Goal: Transaction & Acquisition: Download file/media

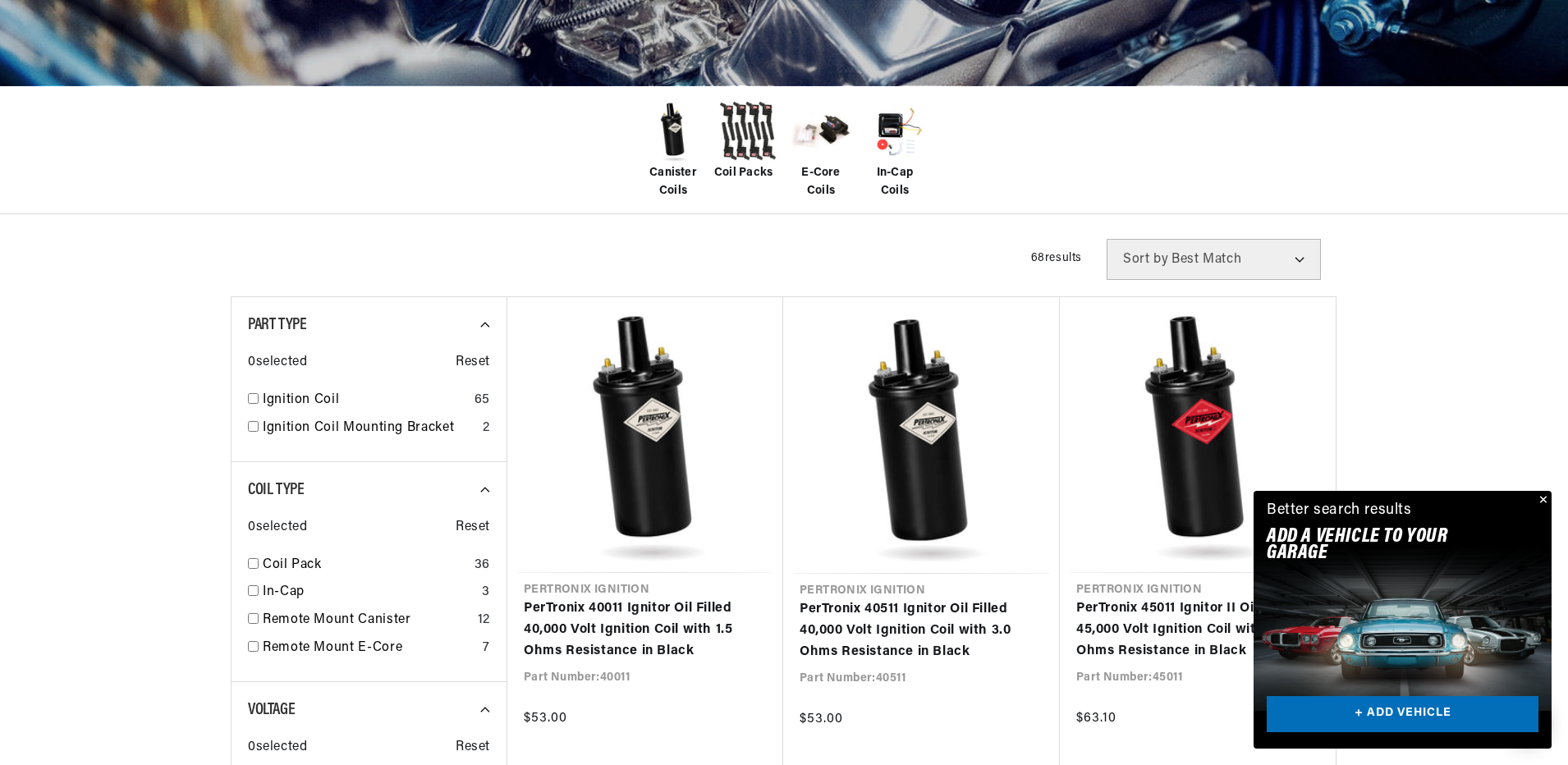
scroll to position [0, 1025]
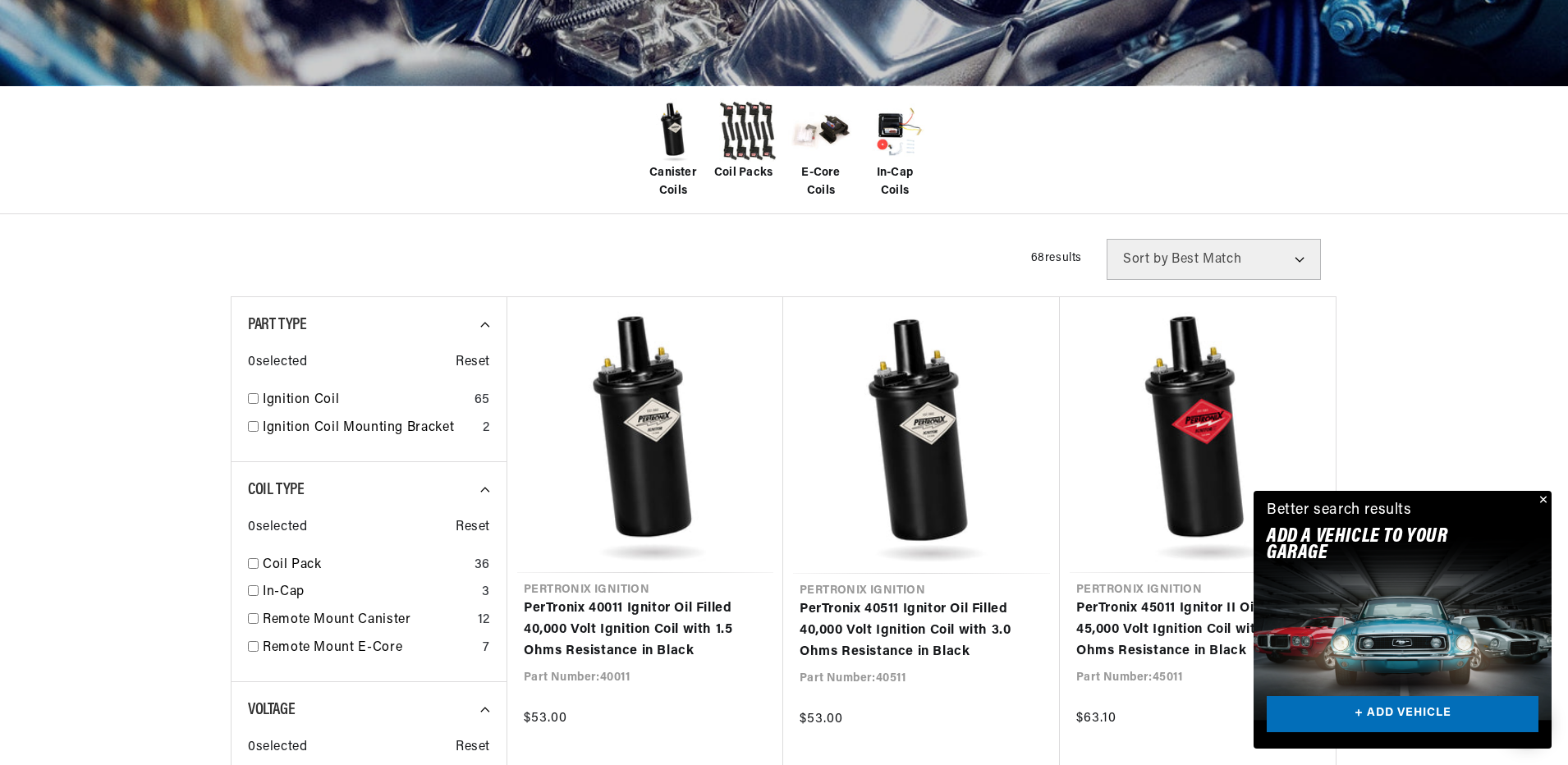
click at [1546, 494] on button "Close" at bounding box center [1541, 501] width 20 height 20
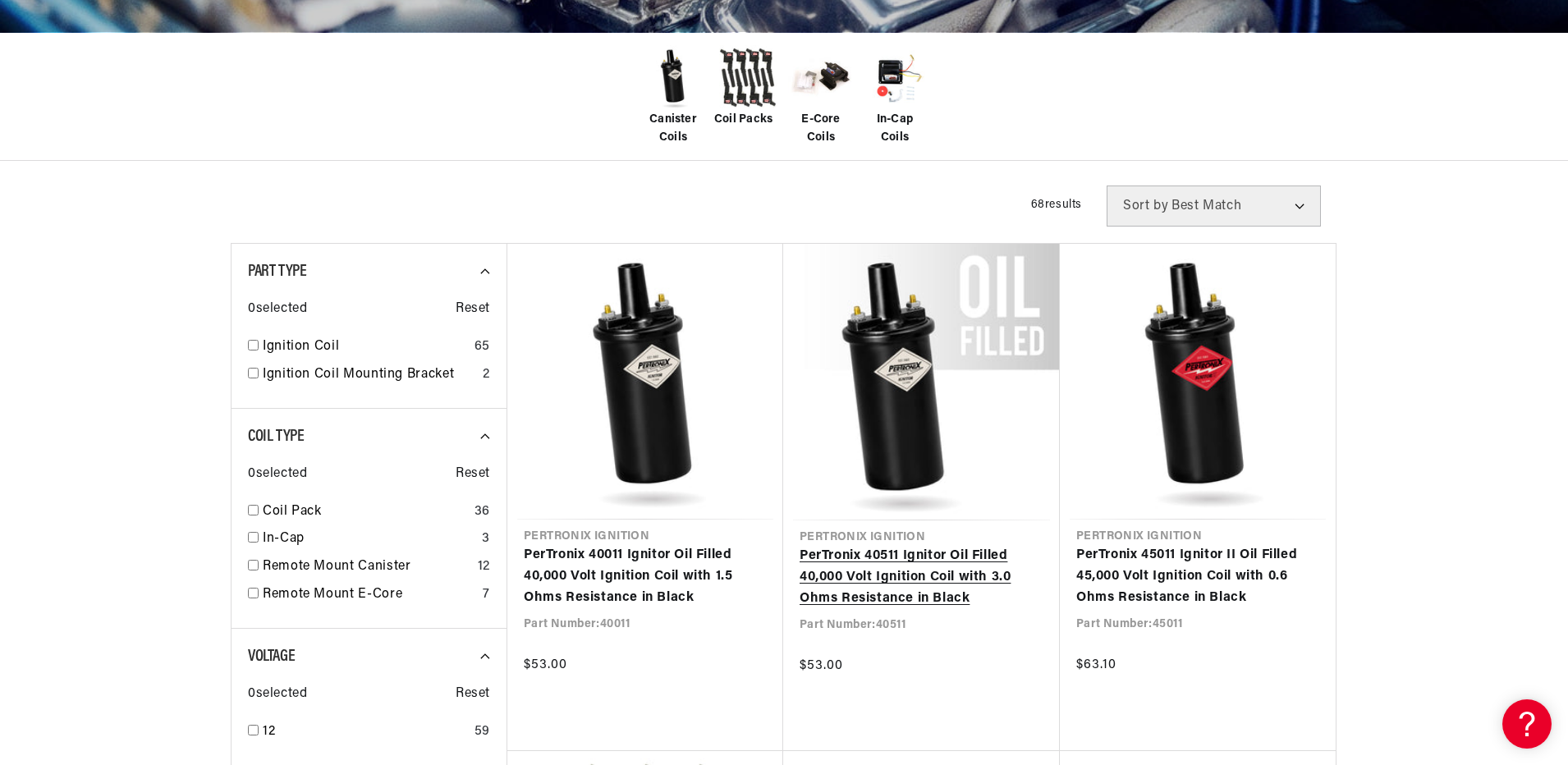
scroll to position [411, 0]
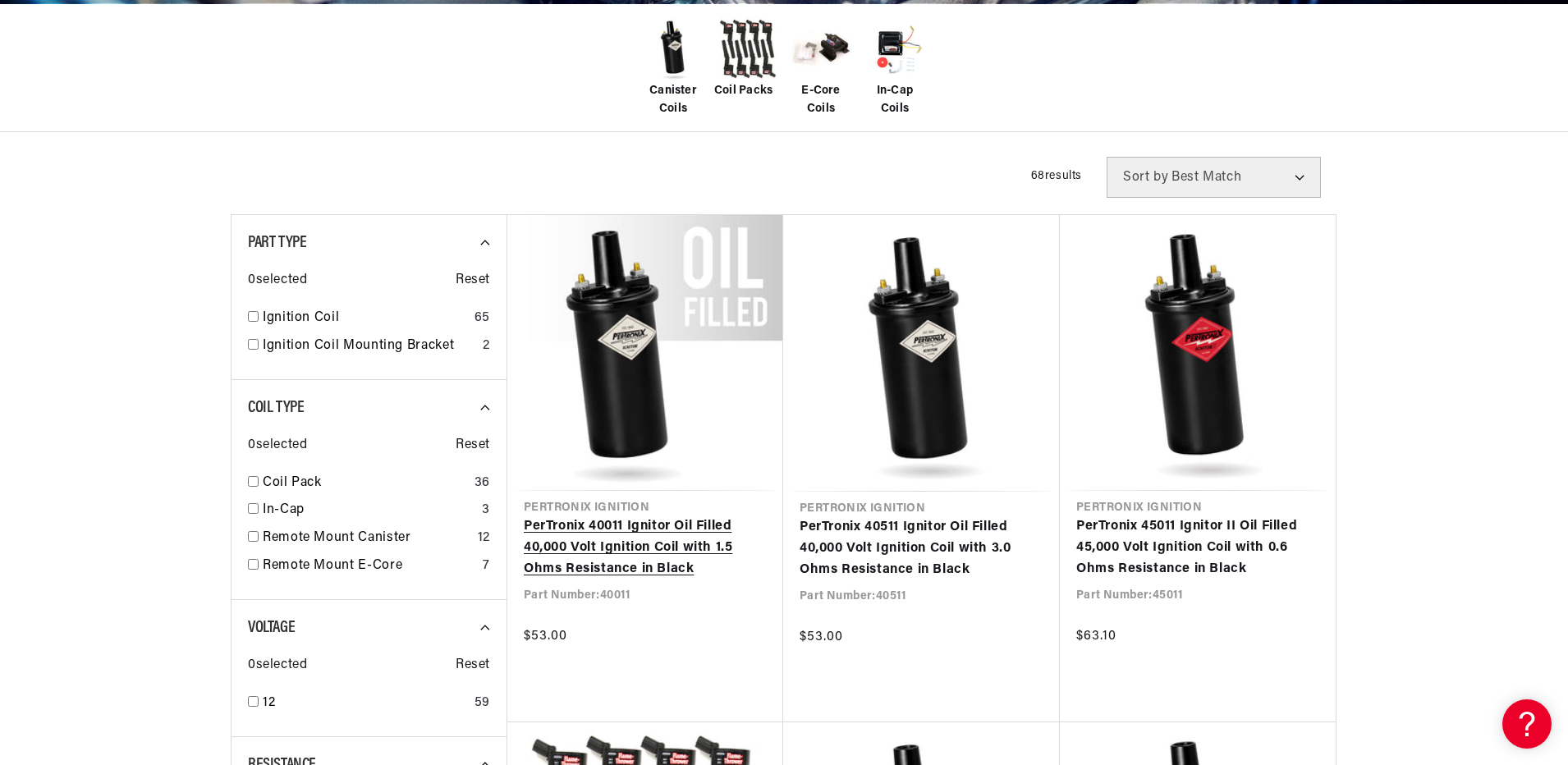
click at [655, 540] on link "PerTronix 40011 Ignitor Oil Filled 40,000 Volt Ignition Coil with 1.5 Ohms Resi…" at bounding box center [644, 547] width 243 height 63
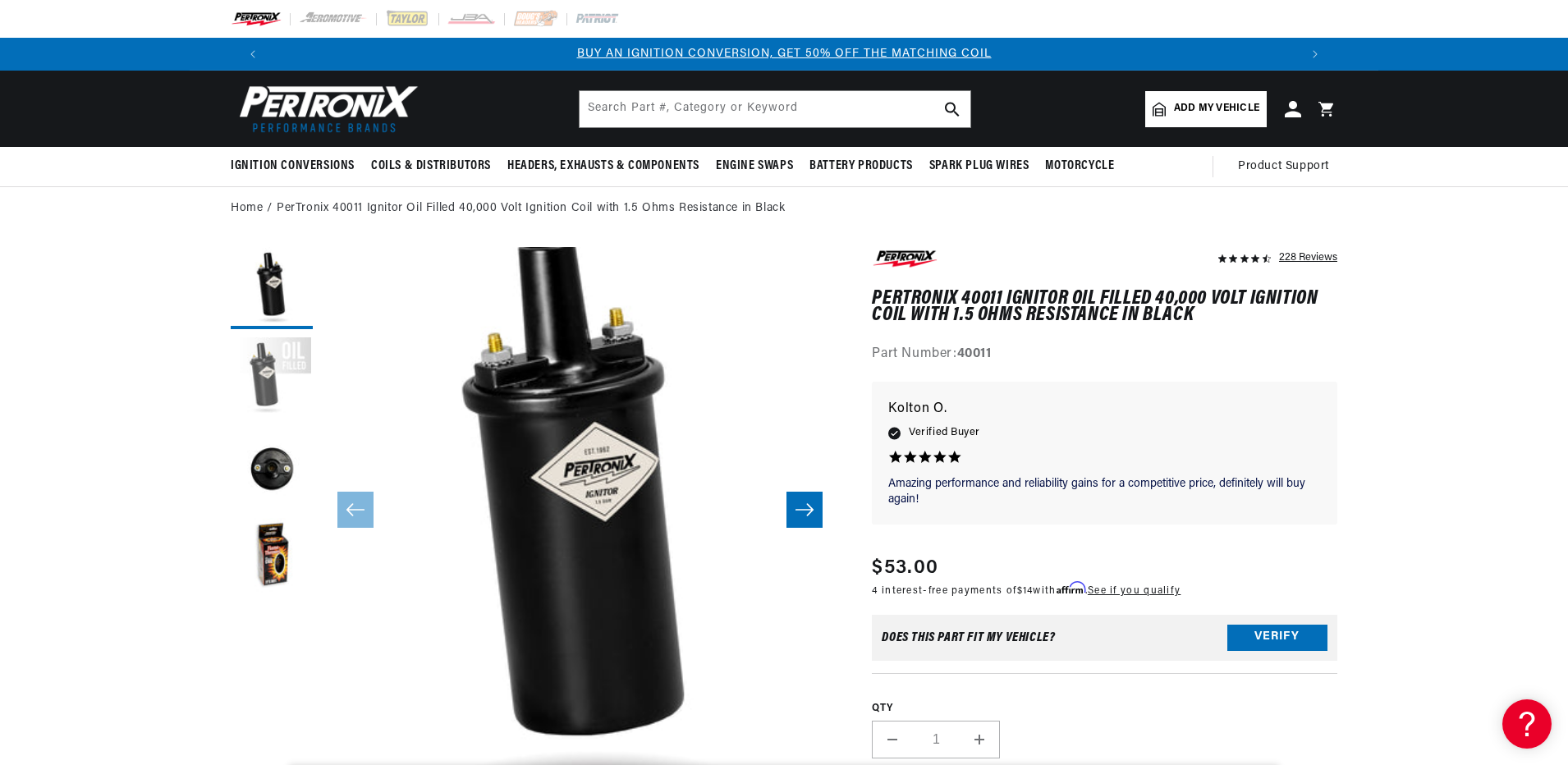
click at [282, 399] on button "Load image 2 in gallery view" at bounding box center [271, 378] width 82 height 82
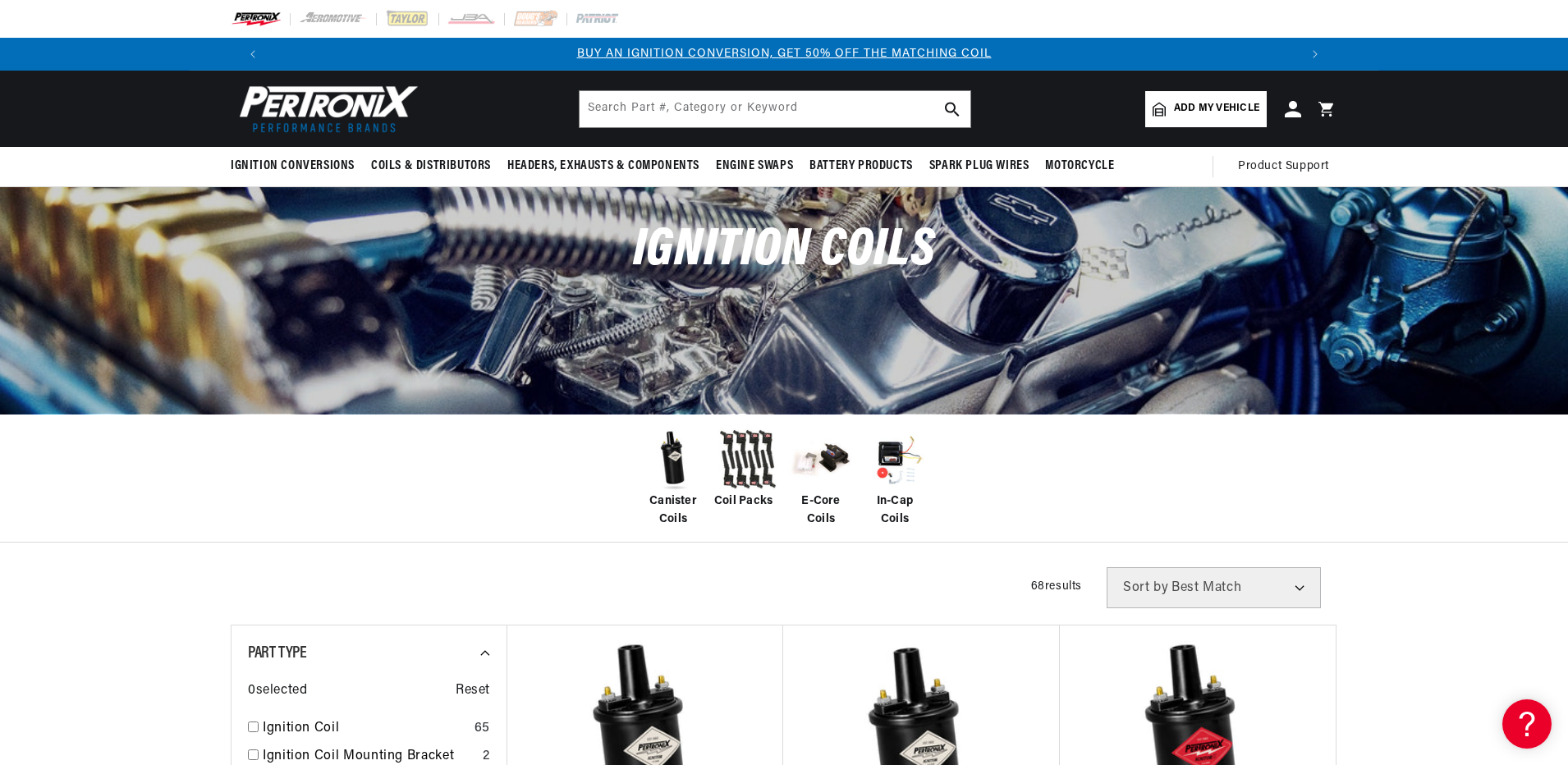
click at [661, 498] on span "Canister Coils" at bounding box center [673, 511] width 65 height 37
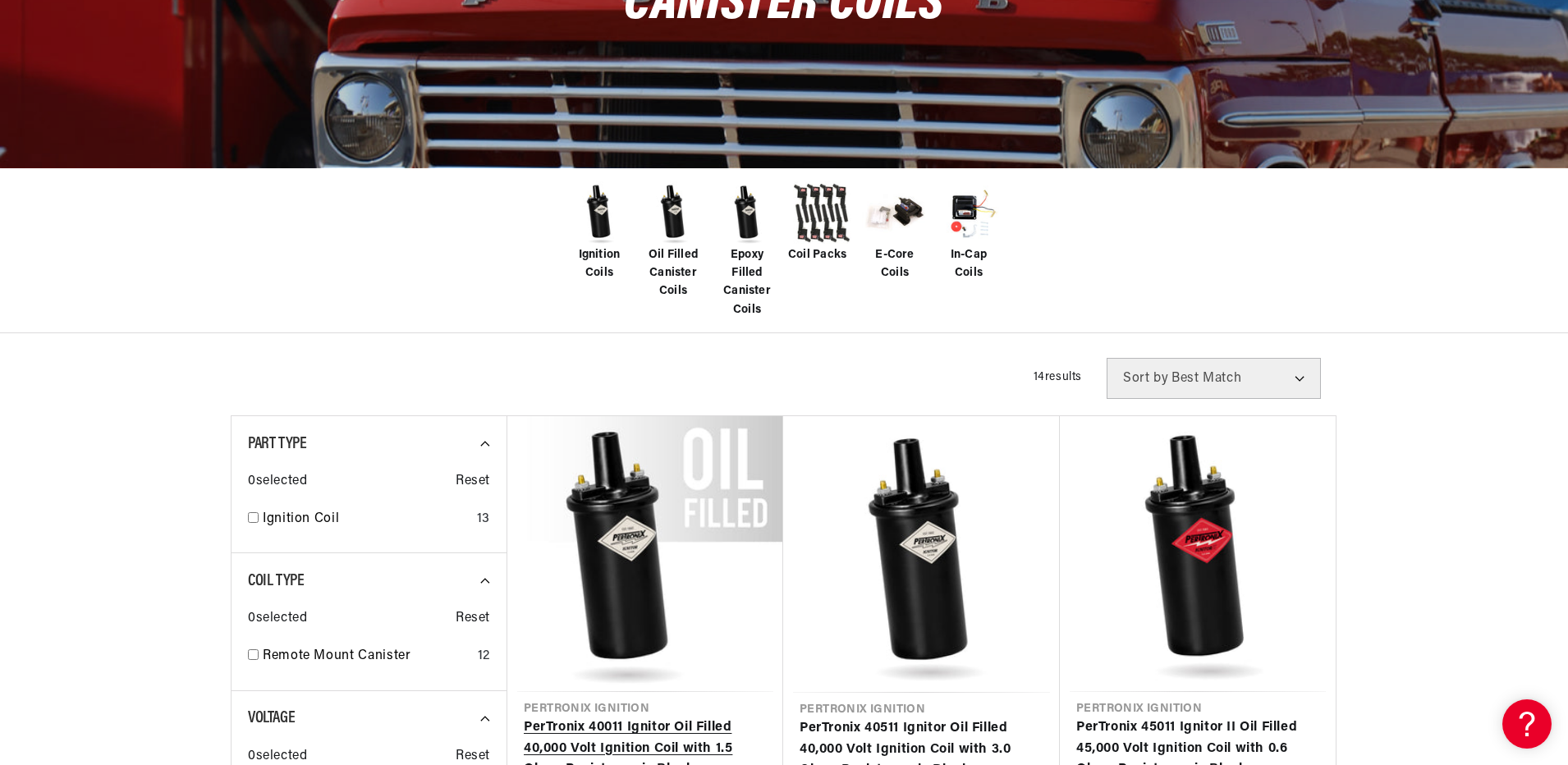
scroll to position [575, 0]
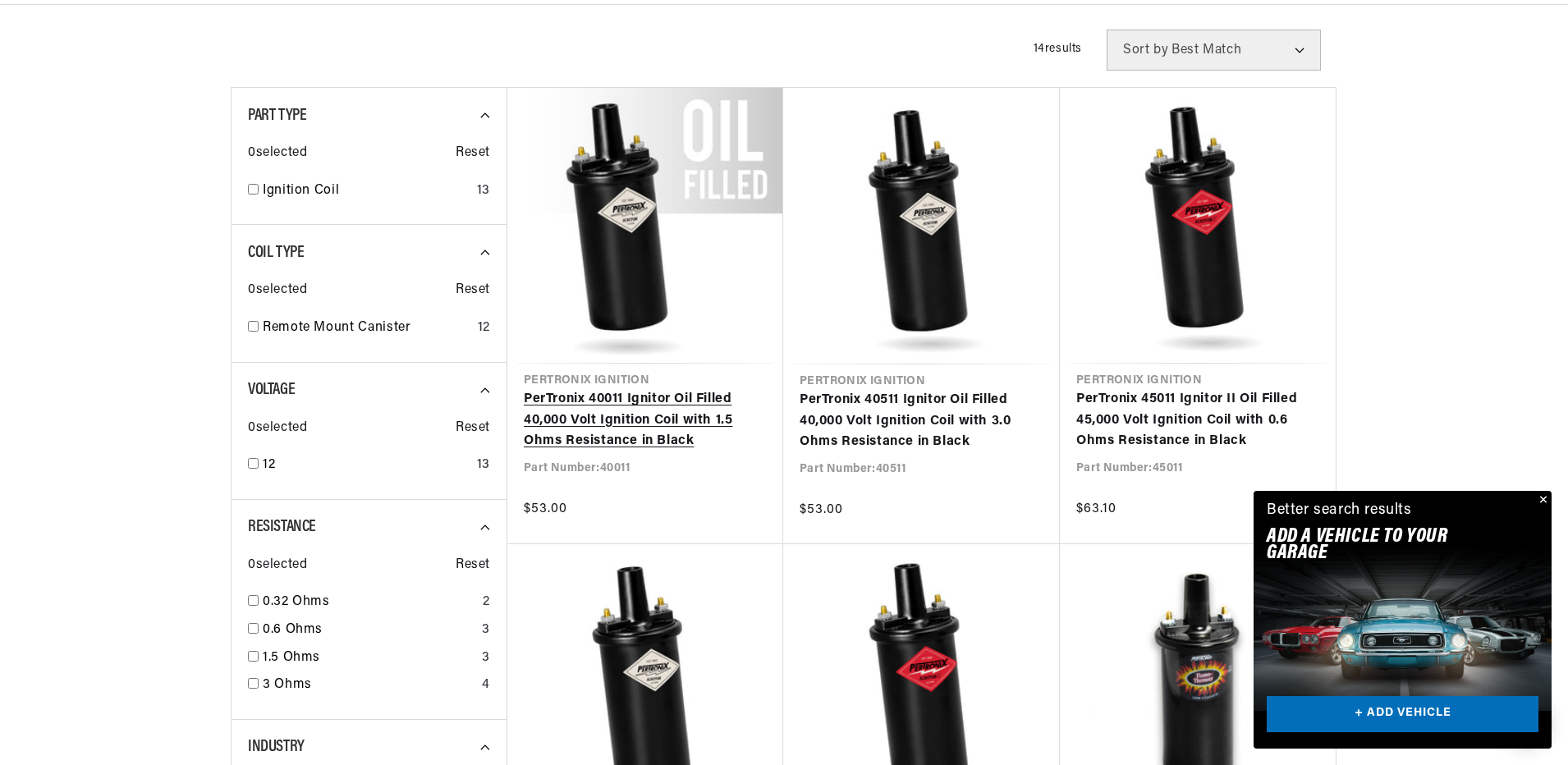
click at [627, 441] on link "PerTronix 40011 Ignitor Oil Filled 40,000 Volt Ignition Coil with 1.5 Ohms Resi…" at bounding box center [644, 421] width 243 height 63
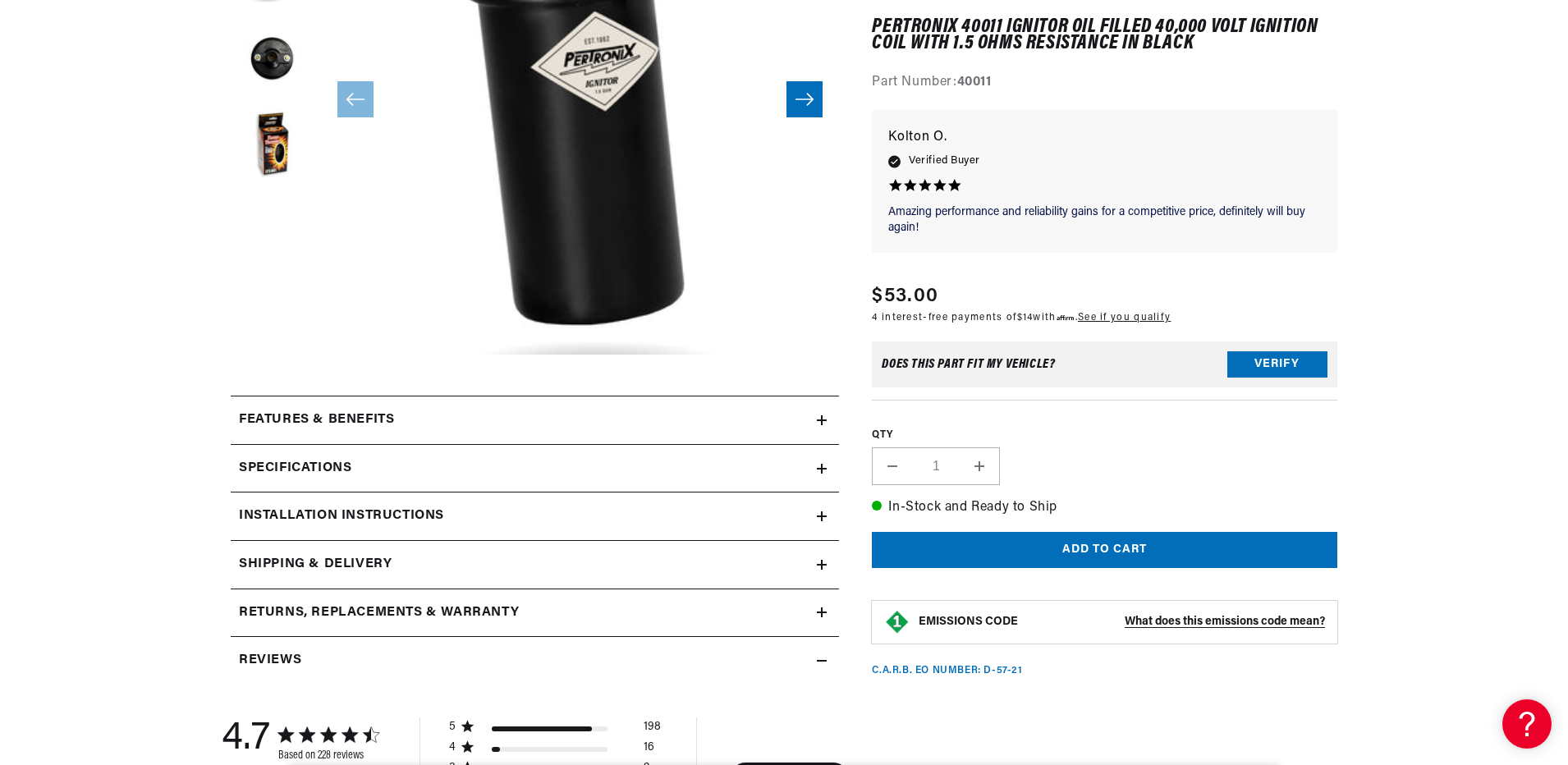
scroll to position [575, 0]
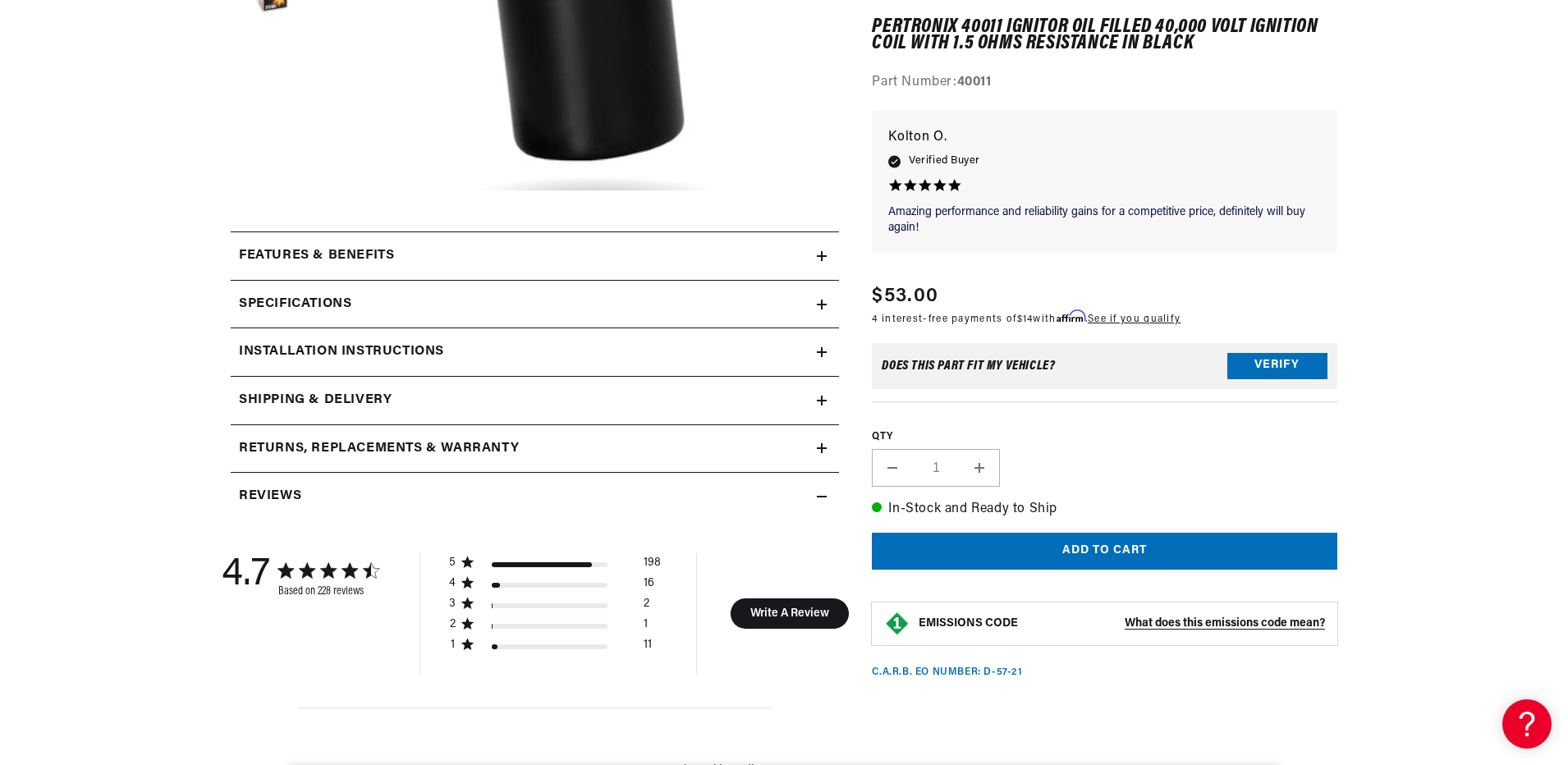
click at [819, 305] on icon at bounding box center [822, 305] width 10 height 0
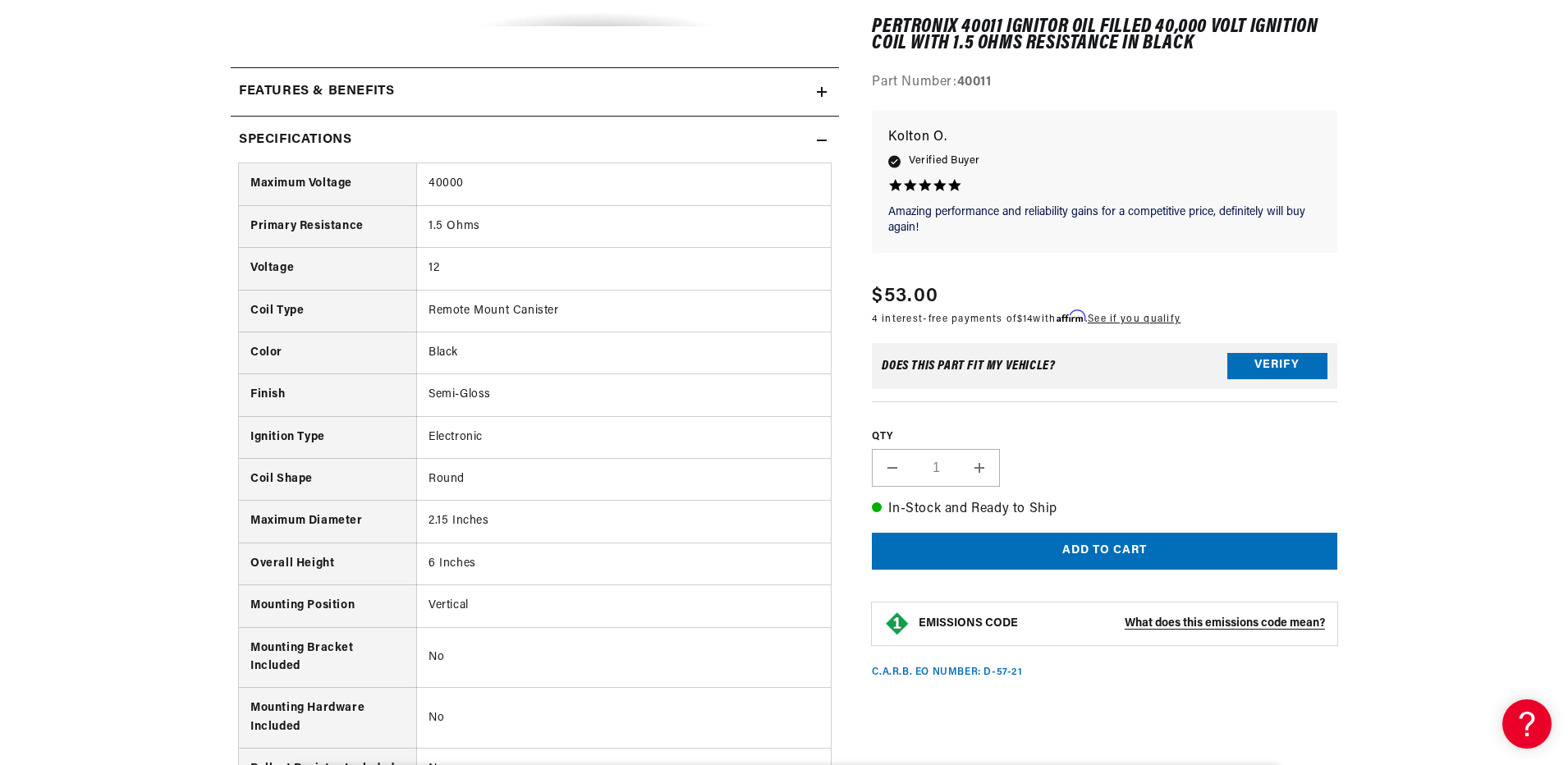
scroll to position [0, 2051]
click at [505, 432] on td "Electronic" at bounding box center [623, 436] width 414 height 42
click at [693, 539] on td "2.15 Inches" at bounding box center [623, 522] width 414 height 42
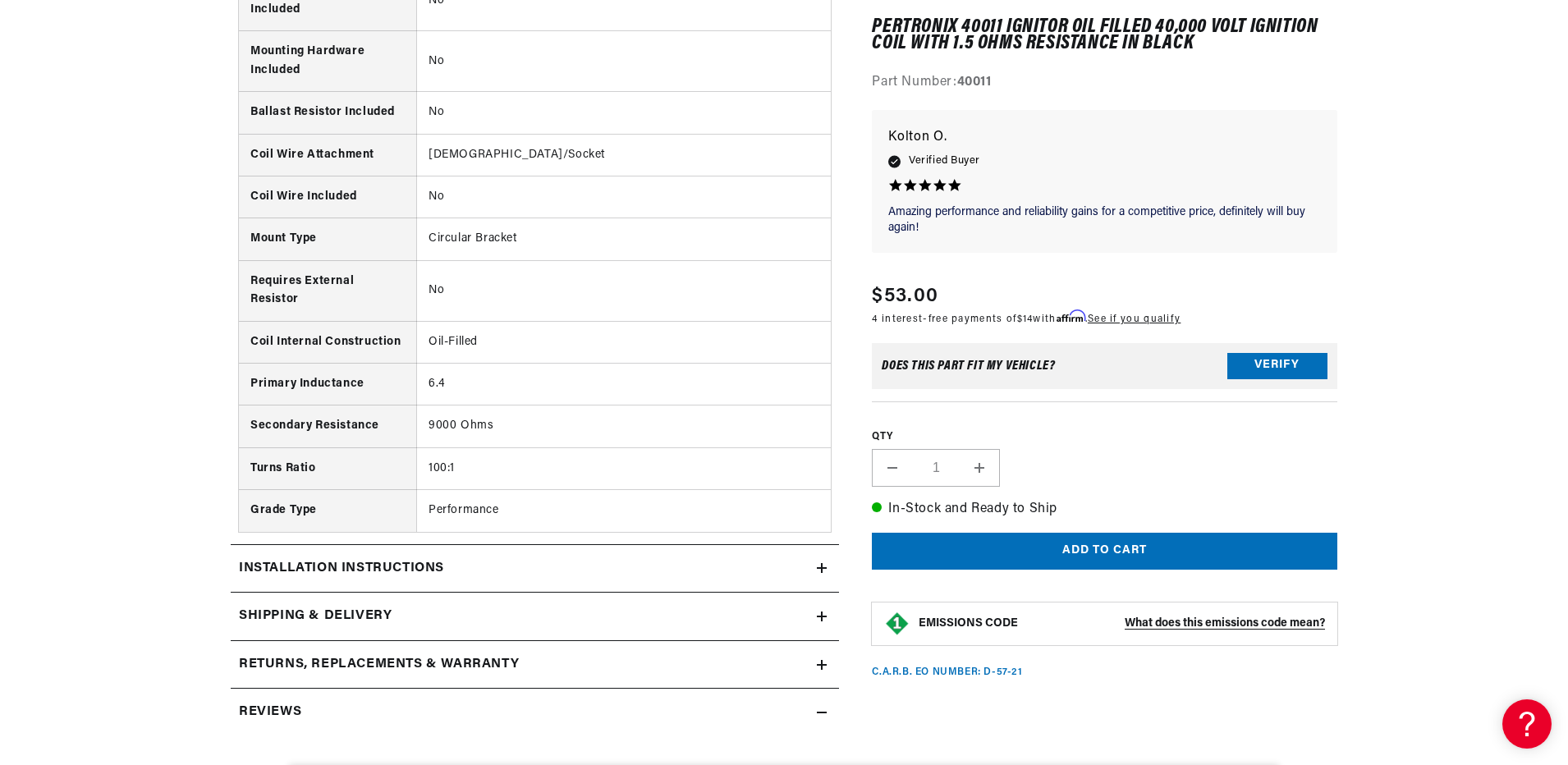
scroll to position [0, 1025]
click at [815, 569] on div "Installation instructions" at bounding box center [523, 569] width 586 height 22
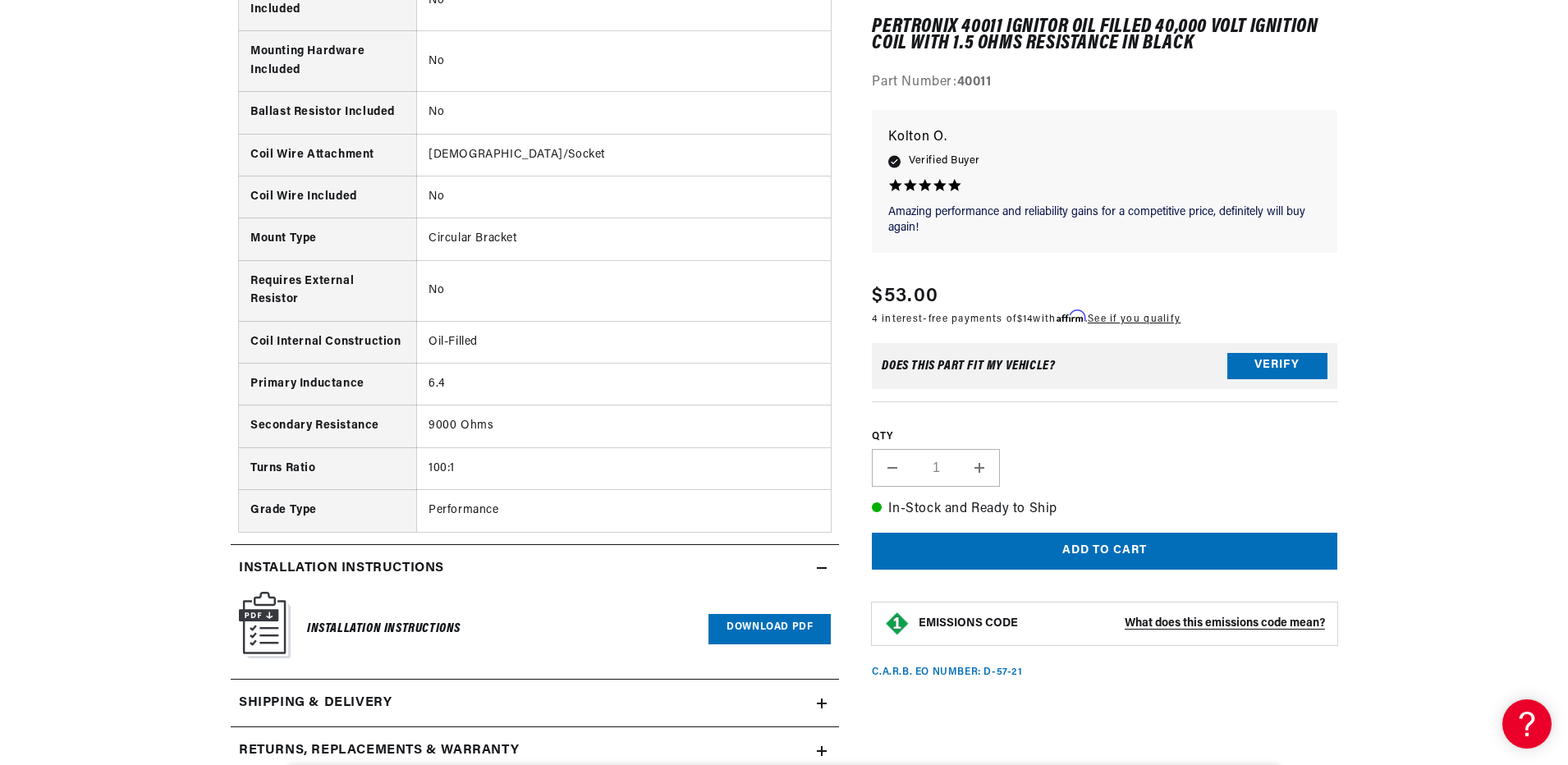
click at [772, 627] on link "Download PDF" at bounding box center [770, 628] width 123 height 31
